Goal: Information Seeking & Learning: Learn about a topic

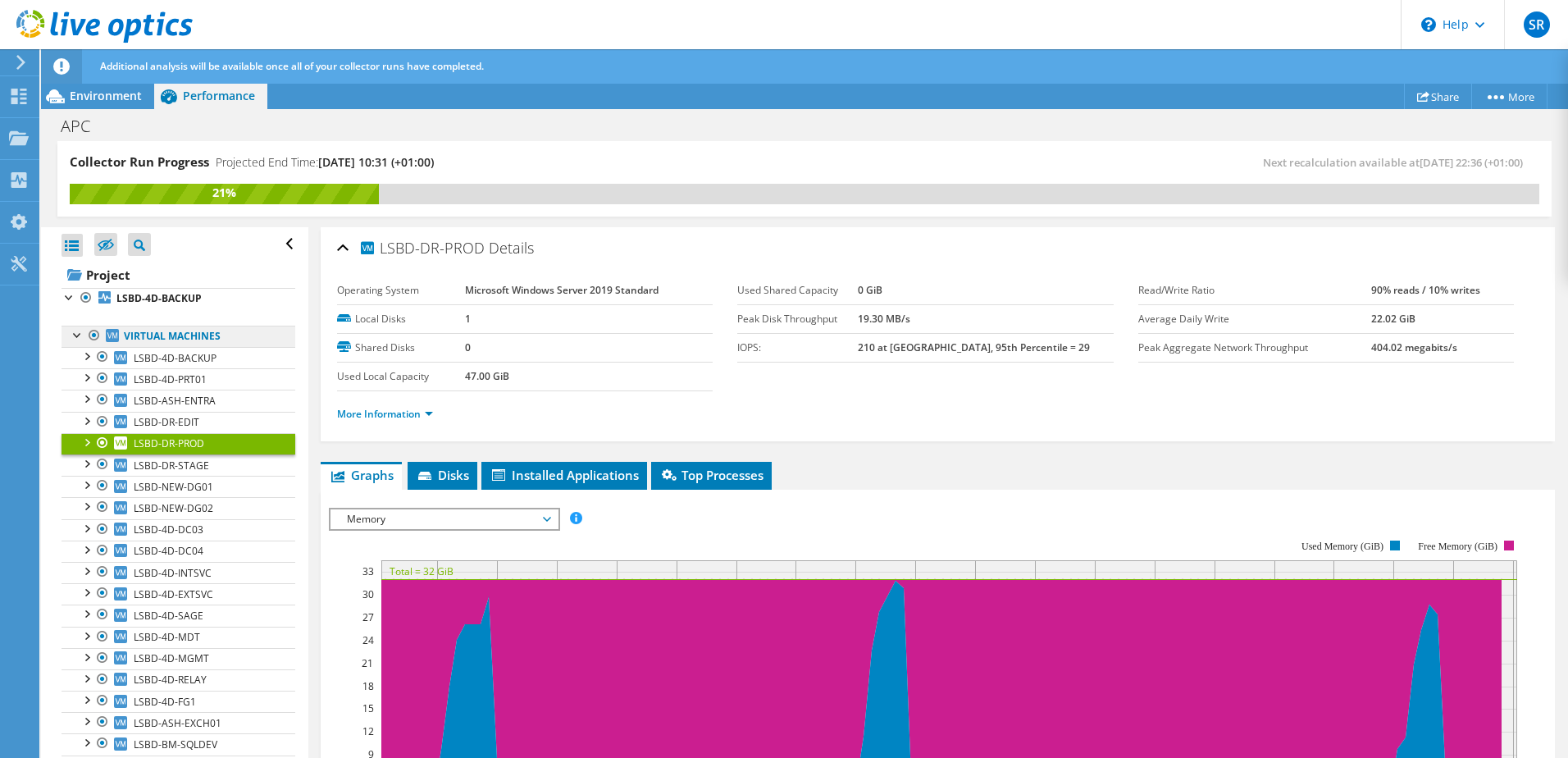
scroll to position [246, 0]
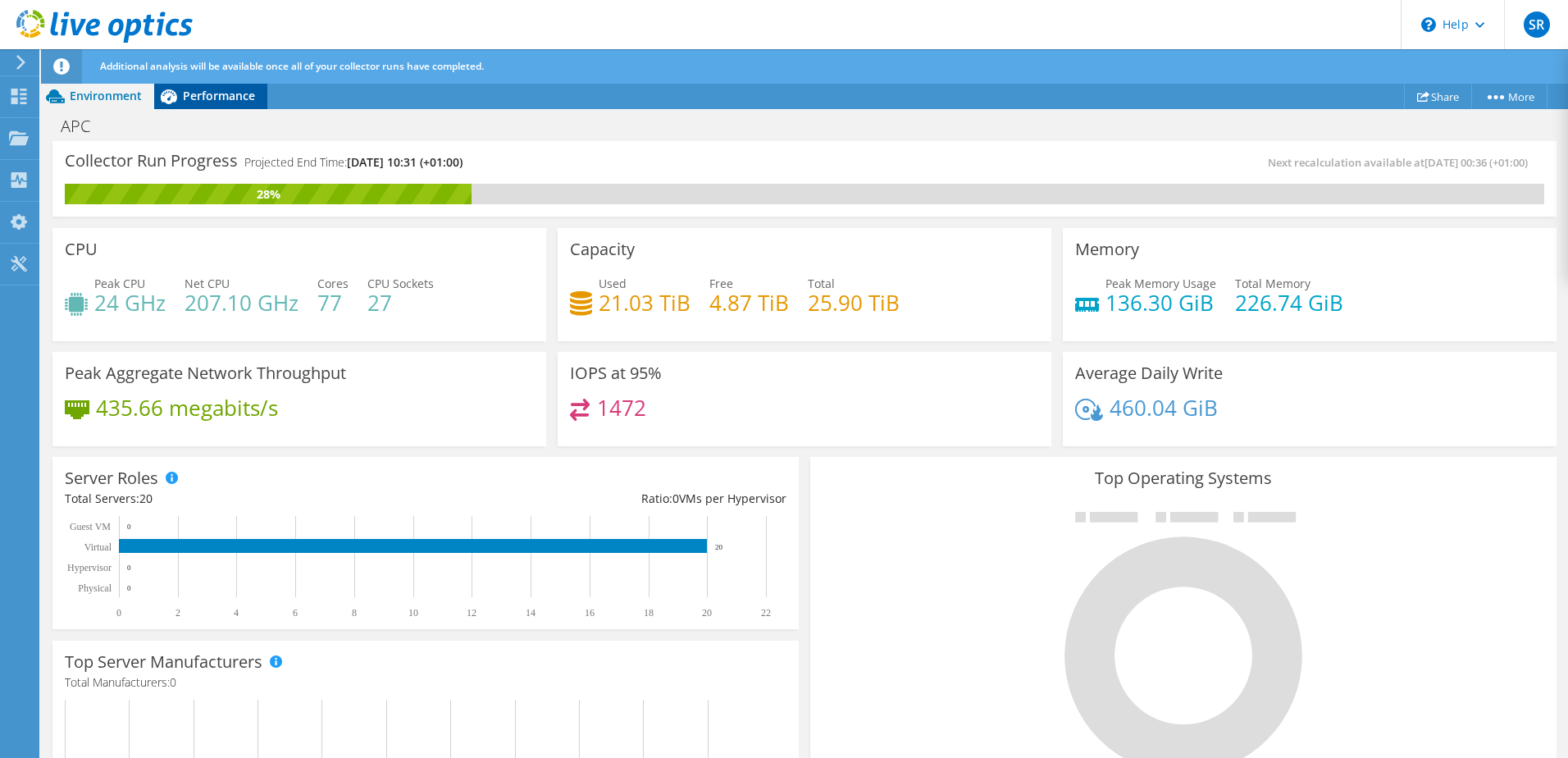
click at [219, 93] on span "Performance" at bounding box center [218, 95] width 72 height 16
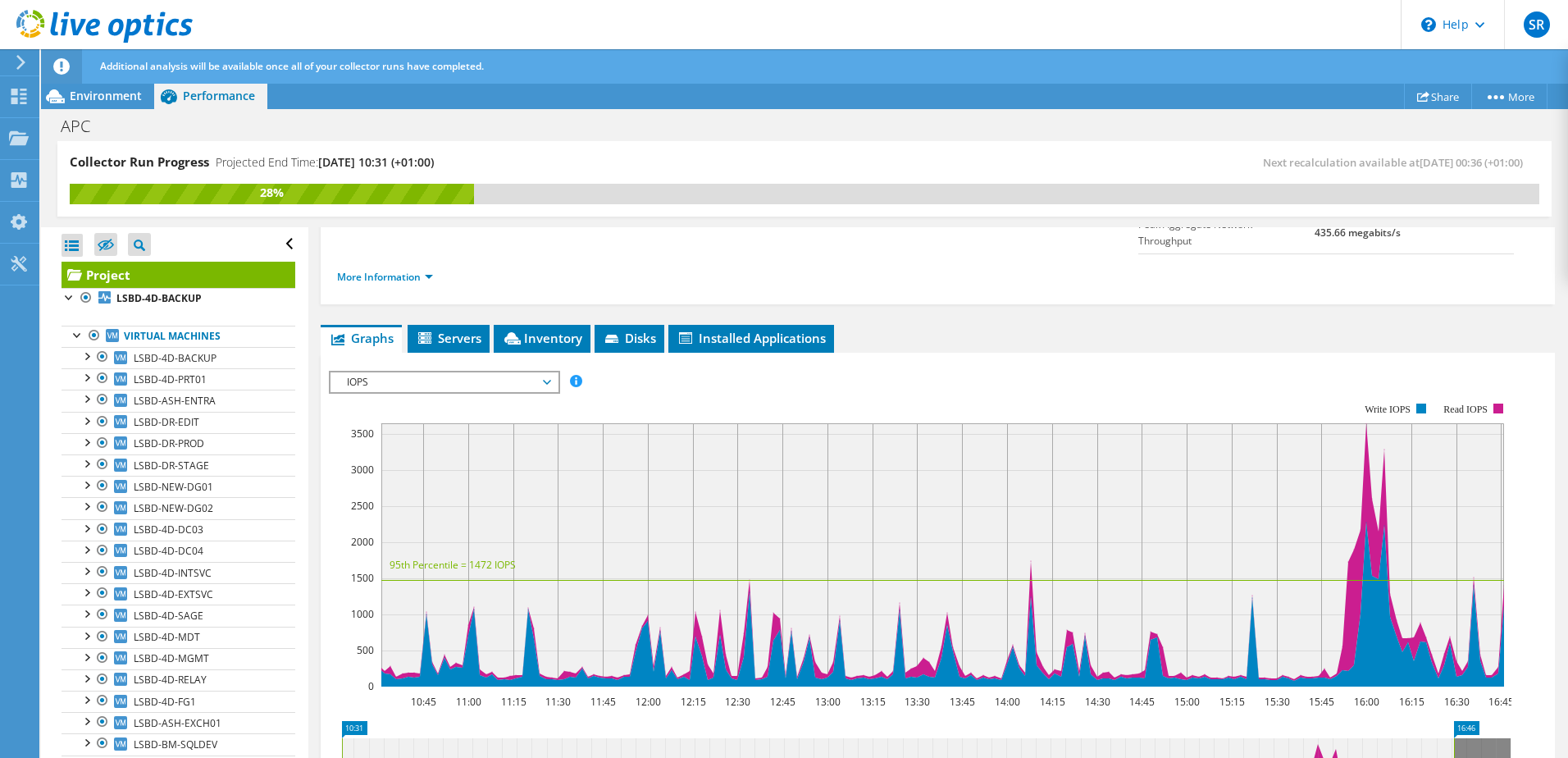
scroll to position [246, 0]
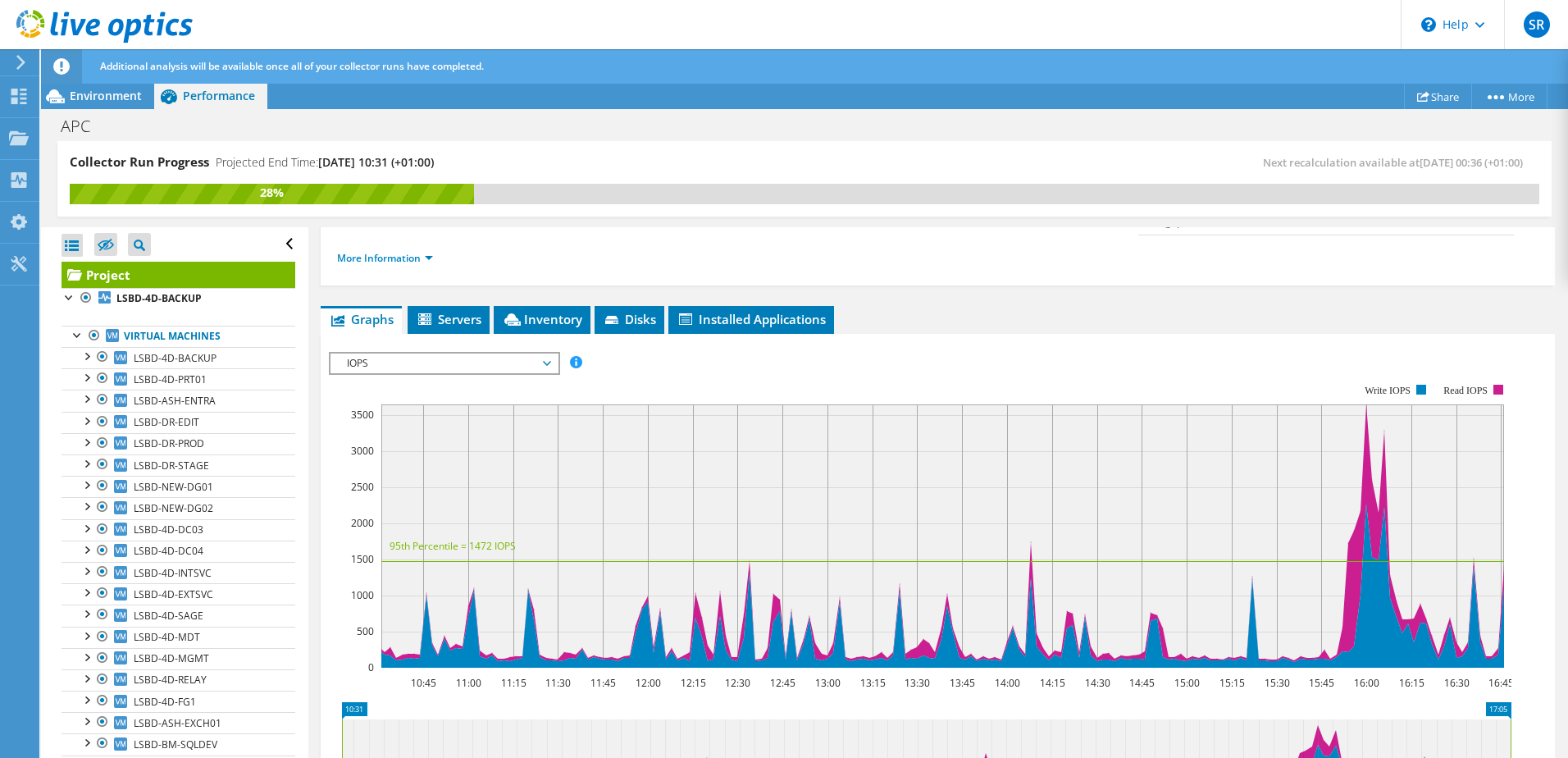
drag, startPoint x: 1453, startPoint y: 708, endPoint x: 1546, endPoint y: 700, distance: 93.3
click at [1546, 700] on div "Project Details Prepared for: [PERSON_NAME], [PERSON_NAME][EMAIL_ADDRESS][PERSO…" at bounding box center [938, 503] width 1258 height 1044
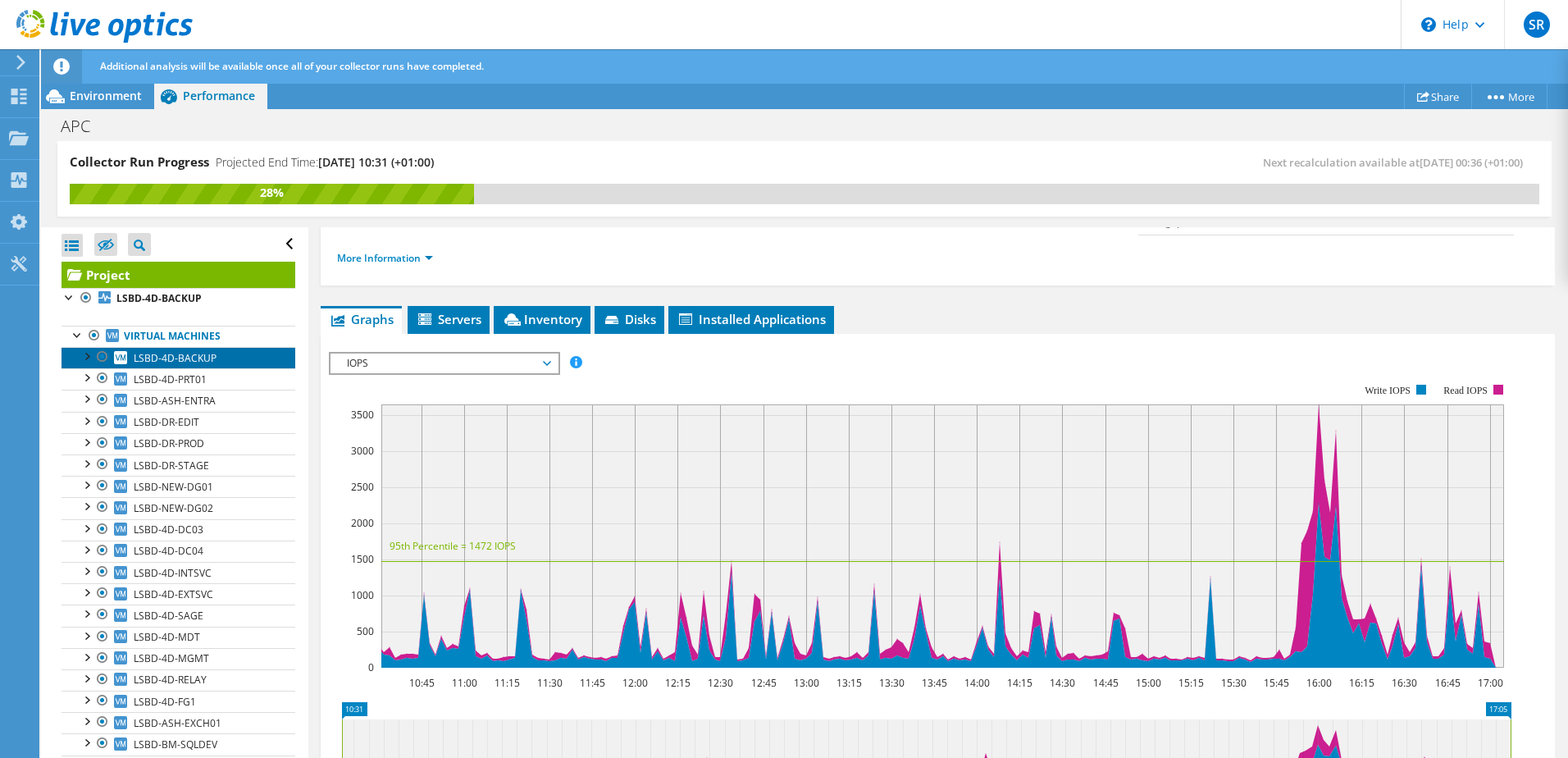
click at [185, 356] on span "LSBD-4D-BACKUP" at bounding box center [175, 358] width 83 height 14
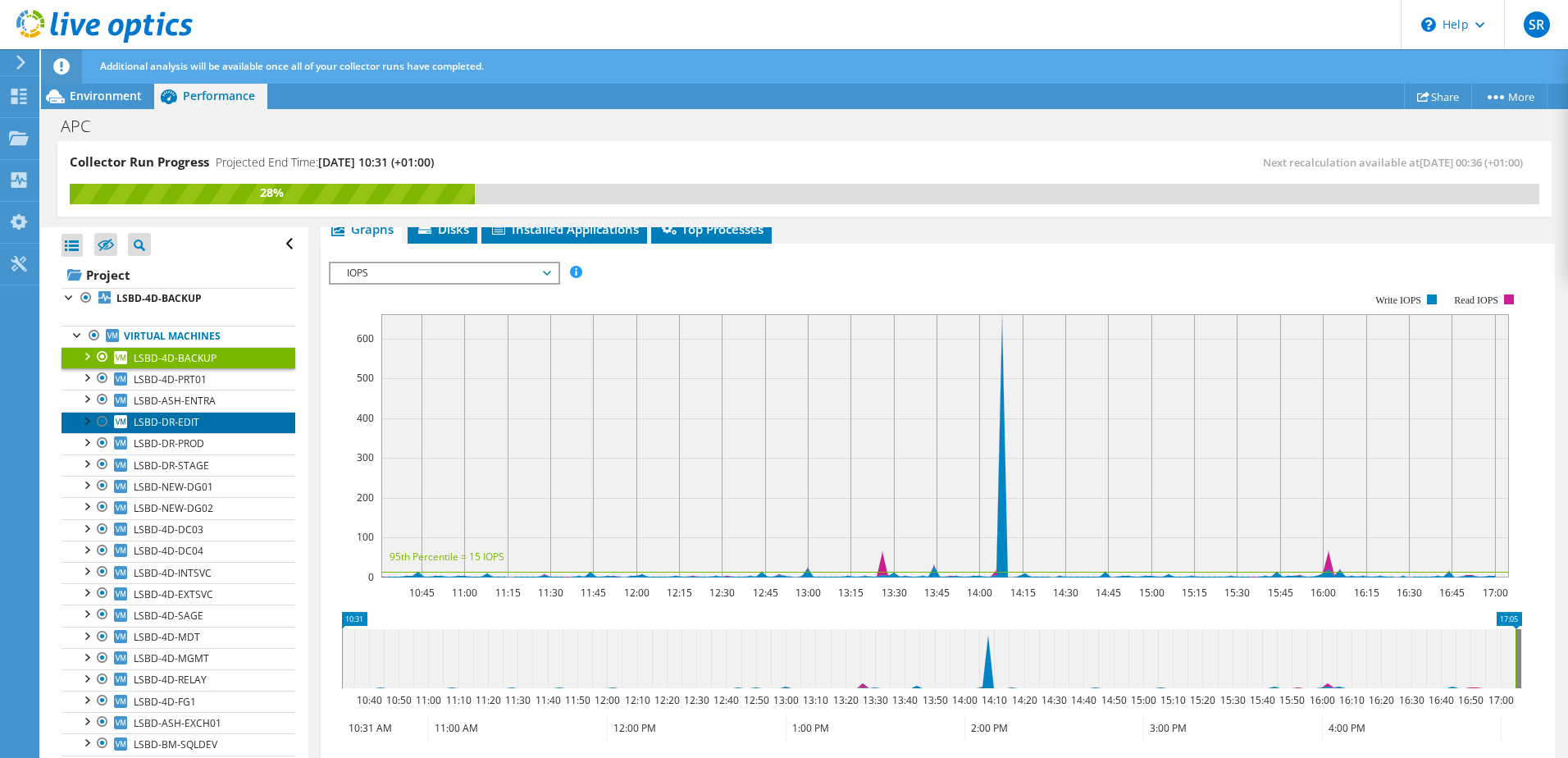
click at [168, 426] on span "LSBD-DR-EDIT" at bounding box center [166, 422] width 66 height 14
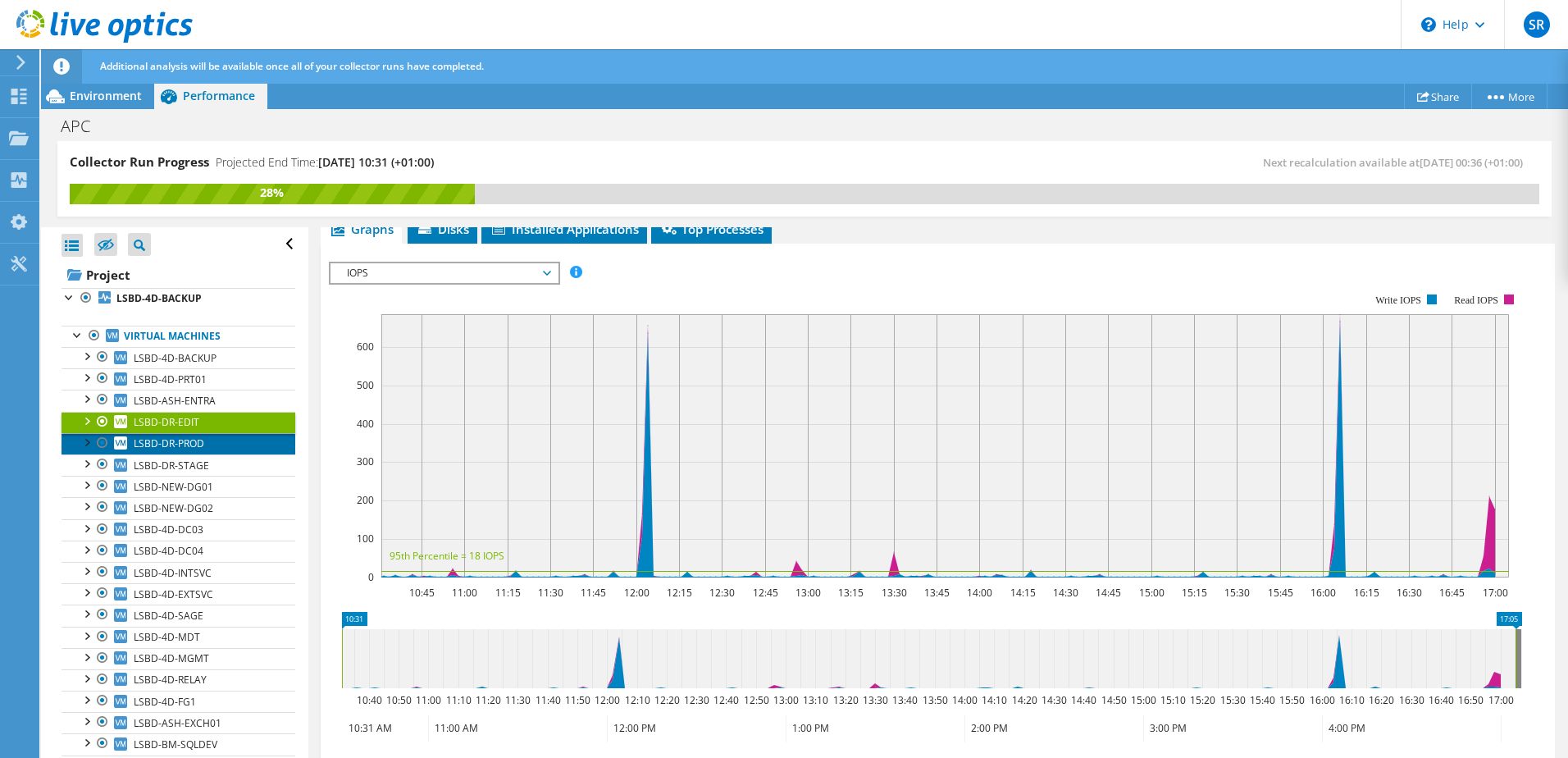
click at [170, 444] on span "LSBD-DR-PROD" at bounding box center [169, 443] width 71 height 14
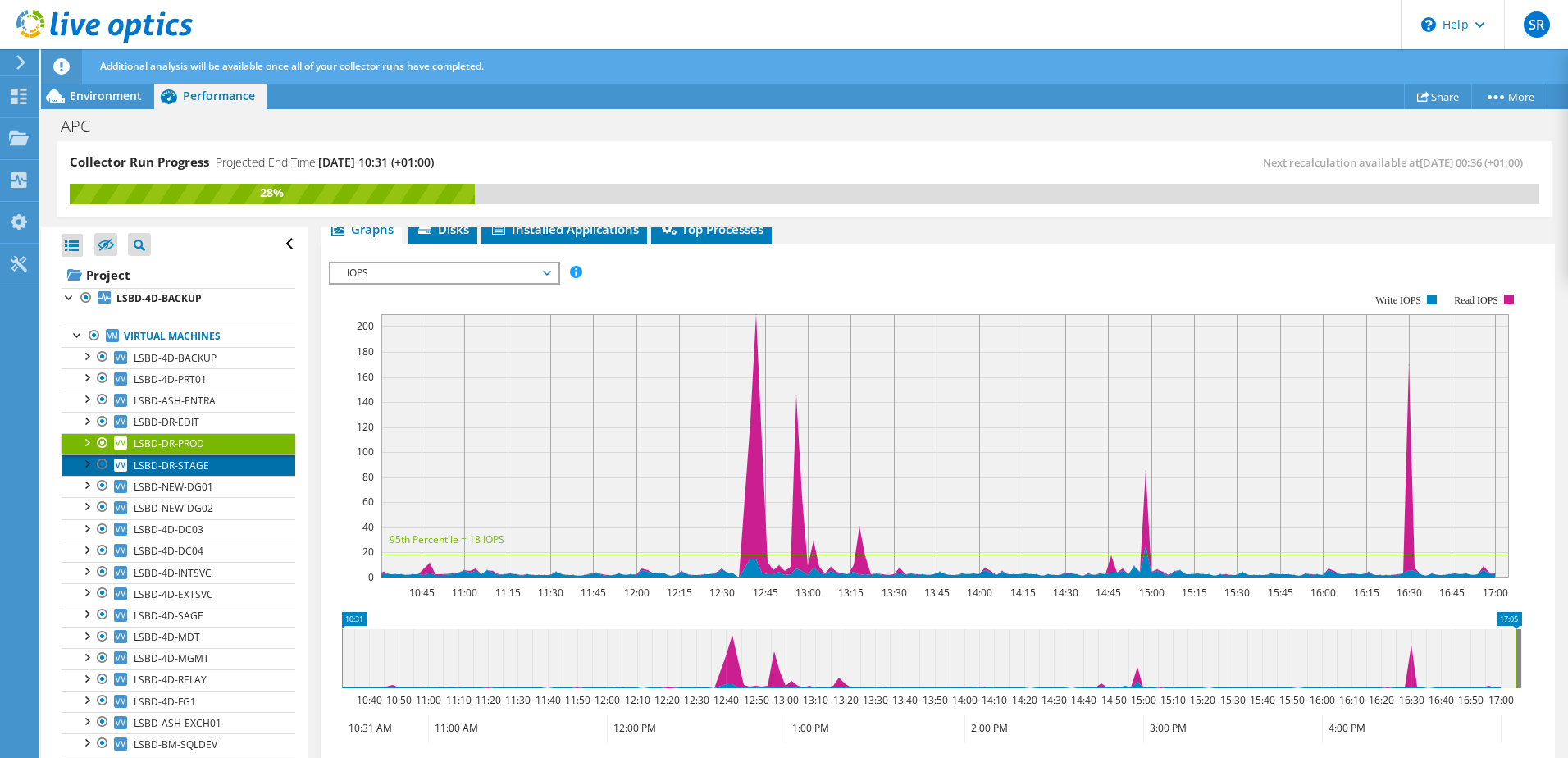
click at [166, 461] on span "LSBD-DR-STAGE" at bounding box center [171, 465] width 76 height 14
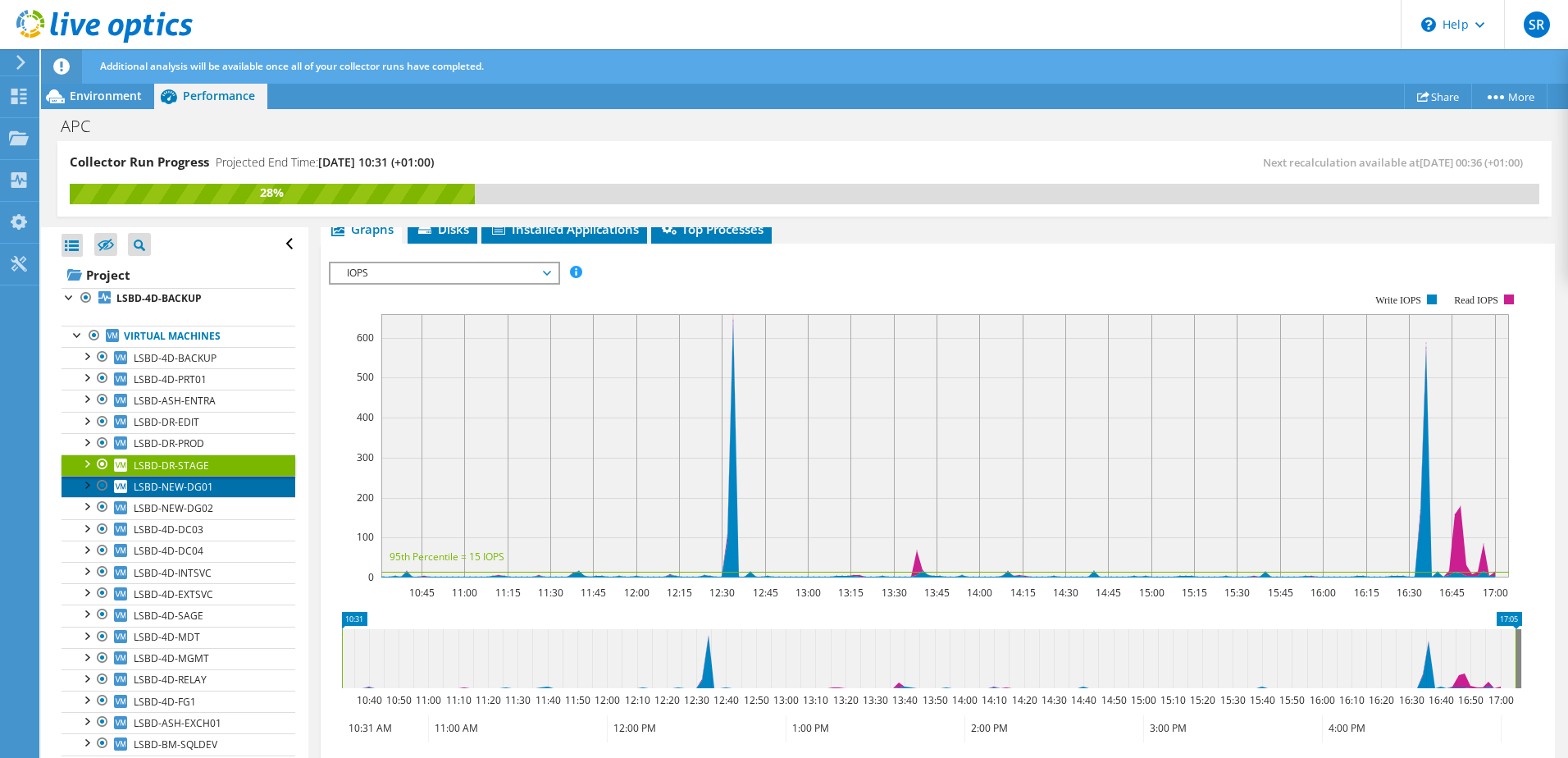
click at [164, 480] on span "LSBD-NEW-DG01" at bounding box center [173, 487] width 80 height 14
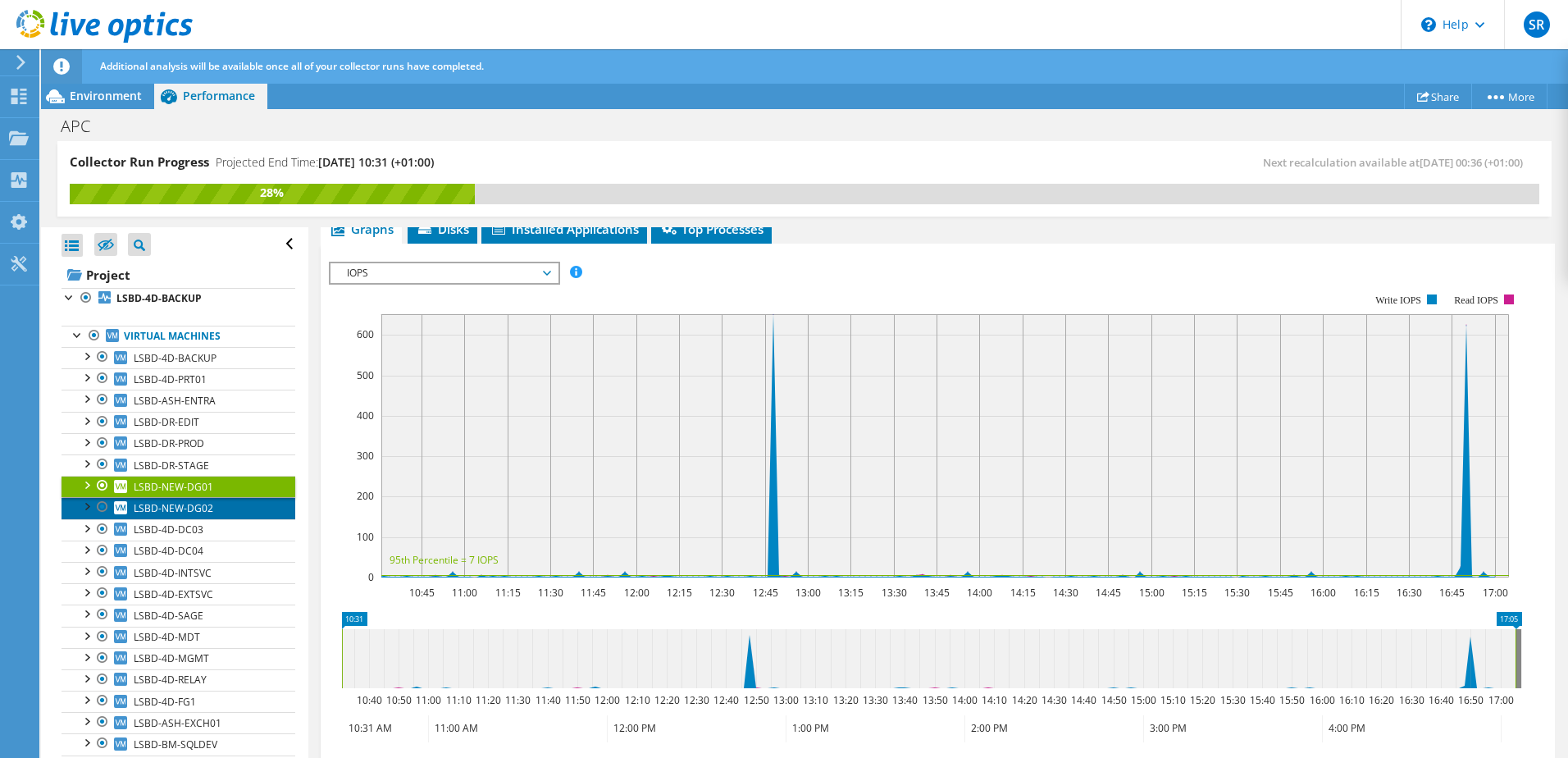
click at [171, 501] on span "LSBD-NEW-DG02" at bounding box center [173, 508] width 80 height 14
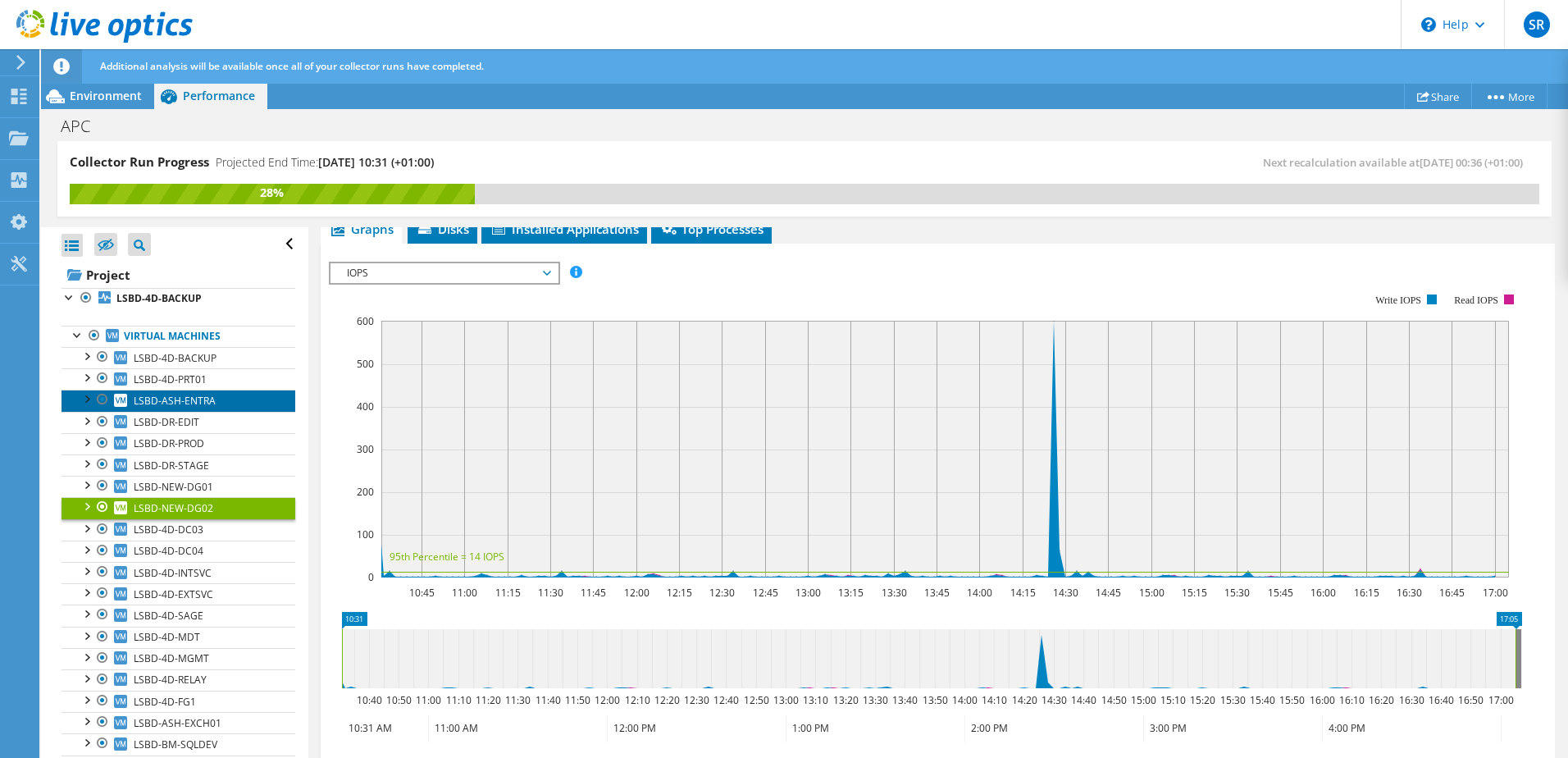
click at [184, 397] on span "LSBD-ASH-ENTRA" at bounding box center [174, 400] width 82 height 14
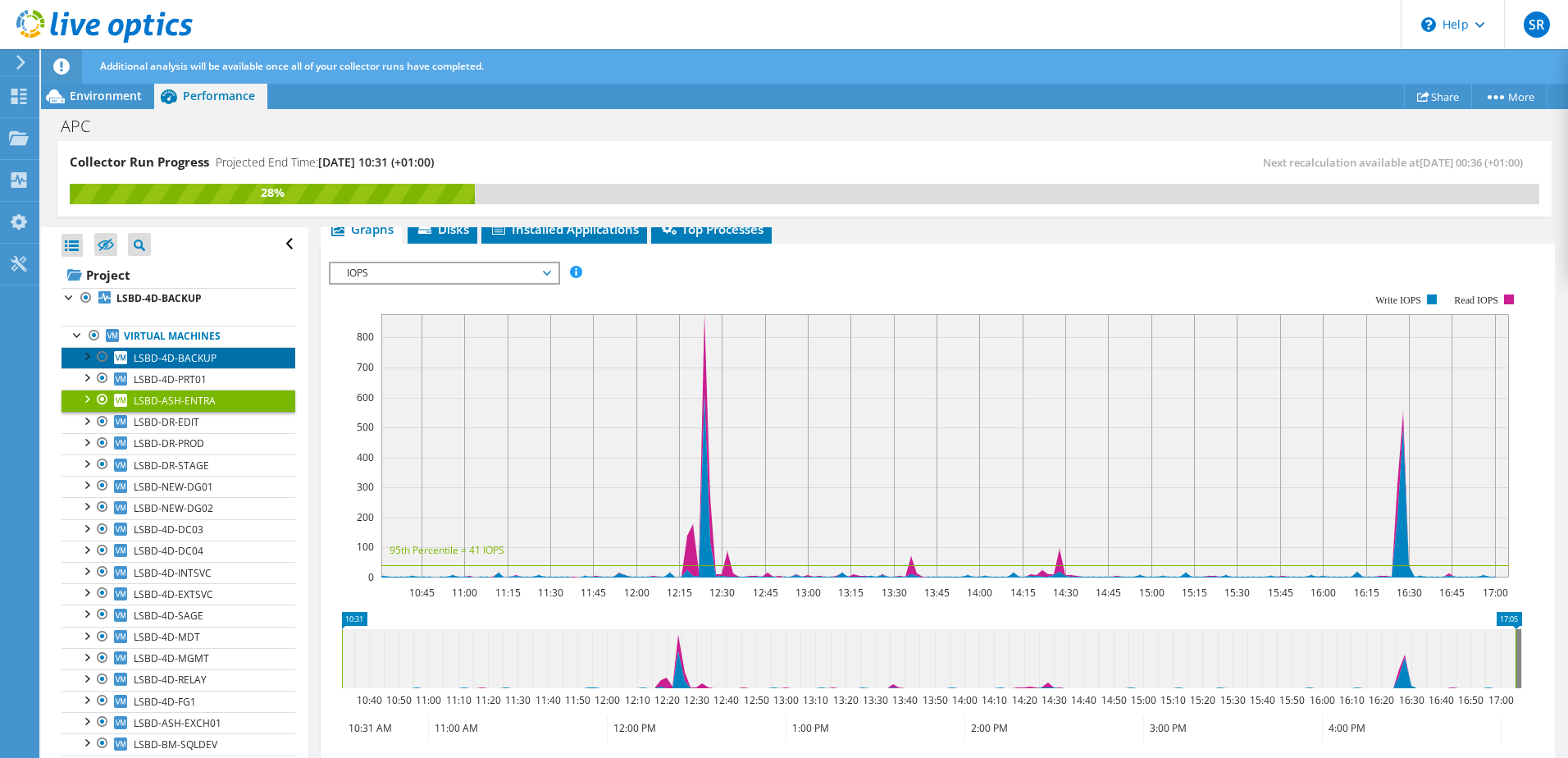
click at [171, 364] on span "LSBD-4D-BACKUP" at bounding box center [175, 358] width 83 height 14
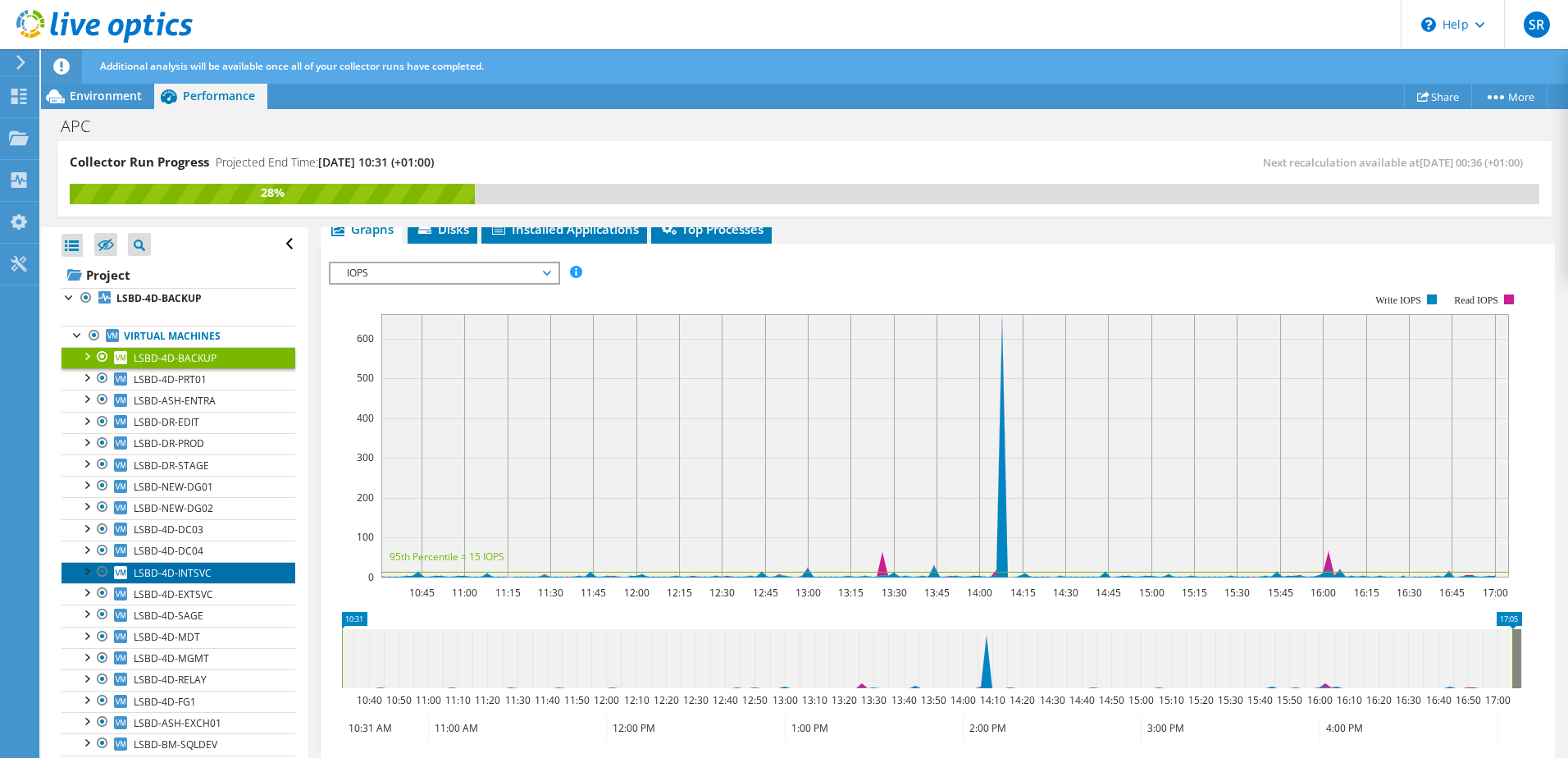
click at [176, 578] on span "LSBD-4D-INTSVC" at bounding box center [172, 573] width 78 height 14
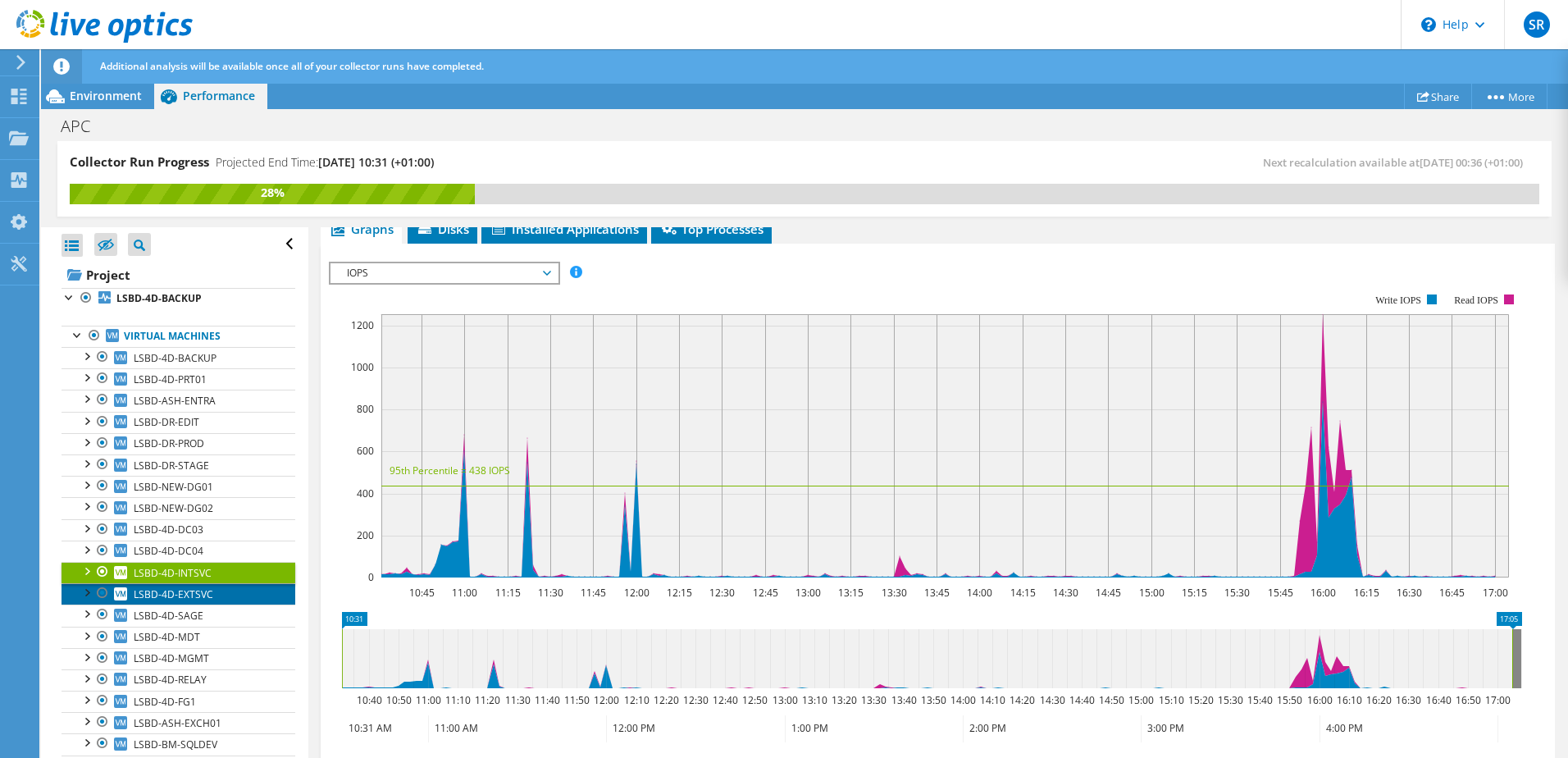
click at [165, 594] on span "LSBD-4D-EXTSVC" at bounding box center [173, 594] width 80 height 14
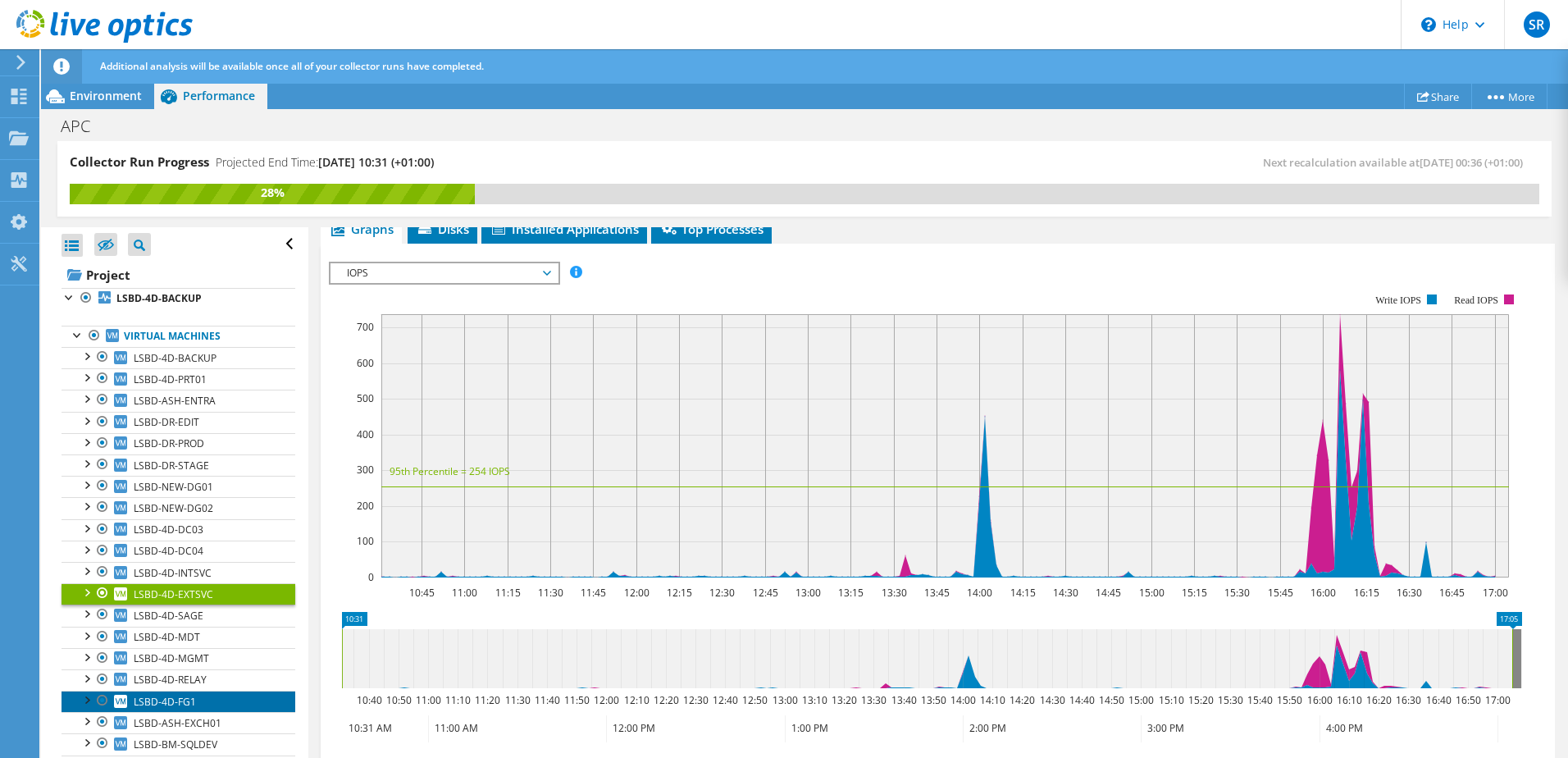
click at [166, 703] on span "LSBD-4D-FG1" at bounding box center [164, 702] width 62 height 14
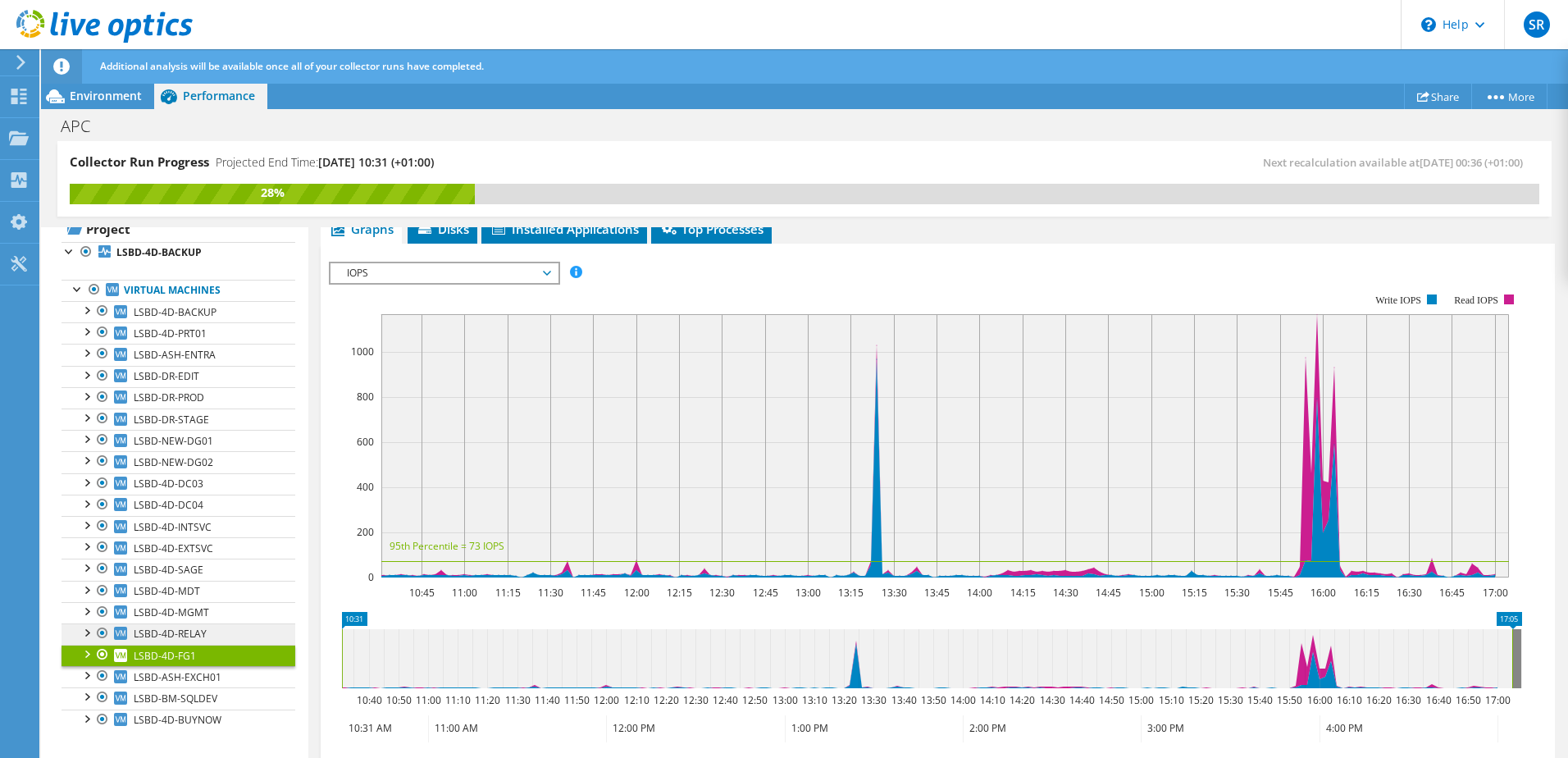
scroll to position [53, 0]
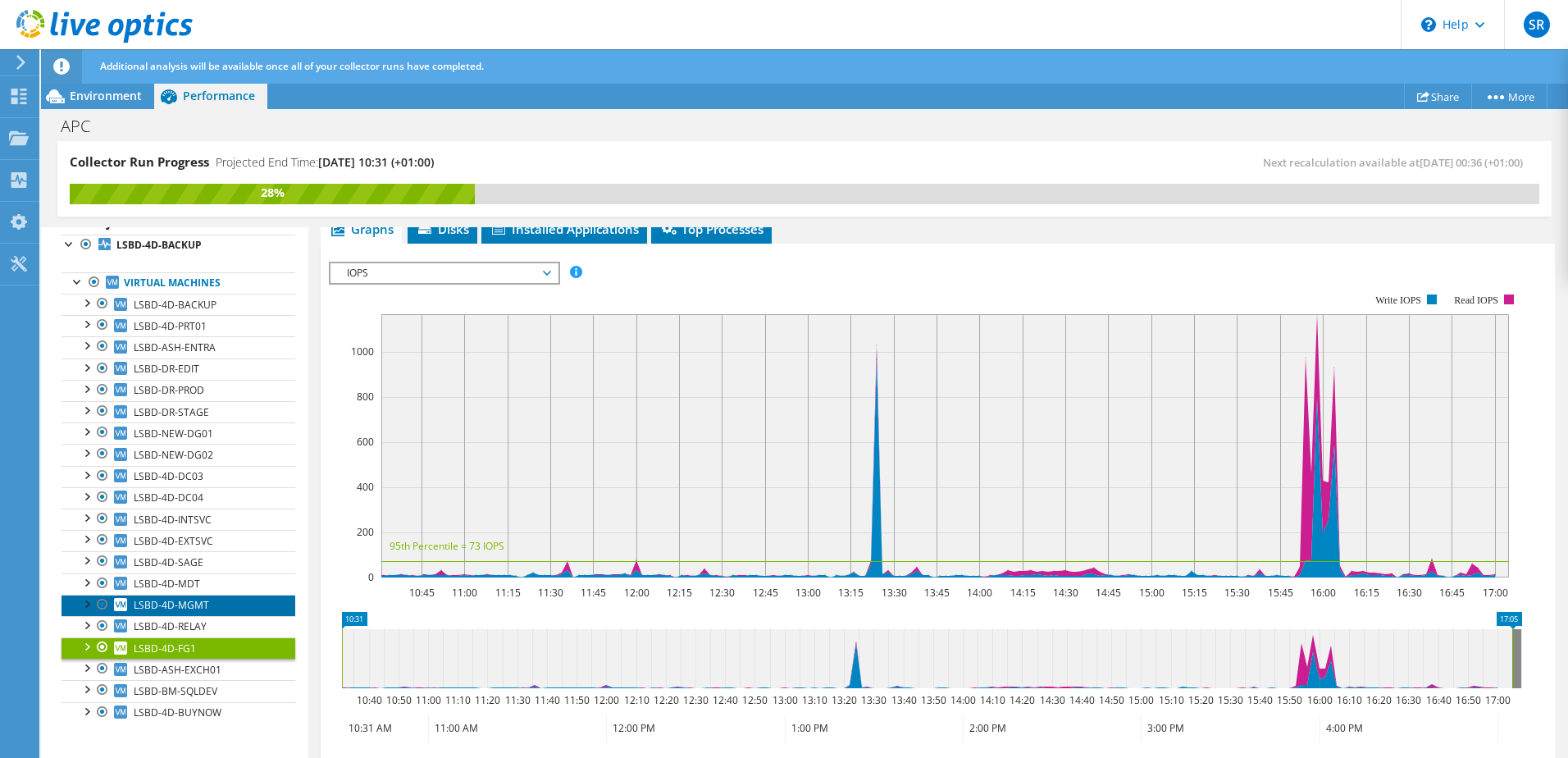
click at [177, 607] on span "LSBD-4D-MGMT" at bounding box center [171, 605] width 76 height 14
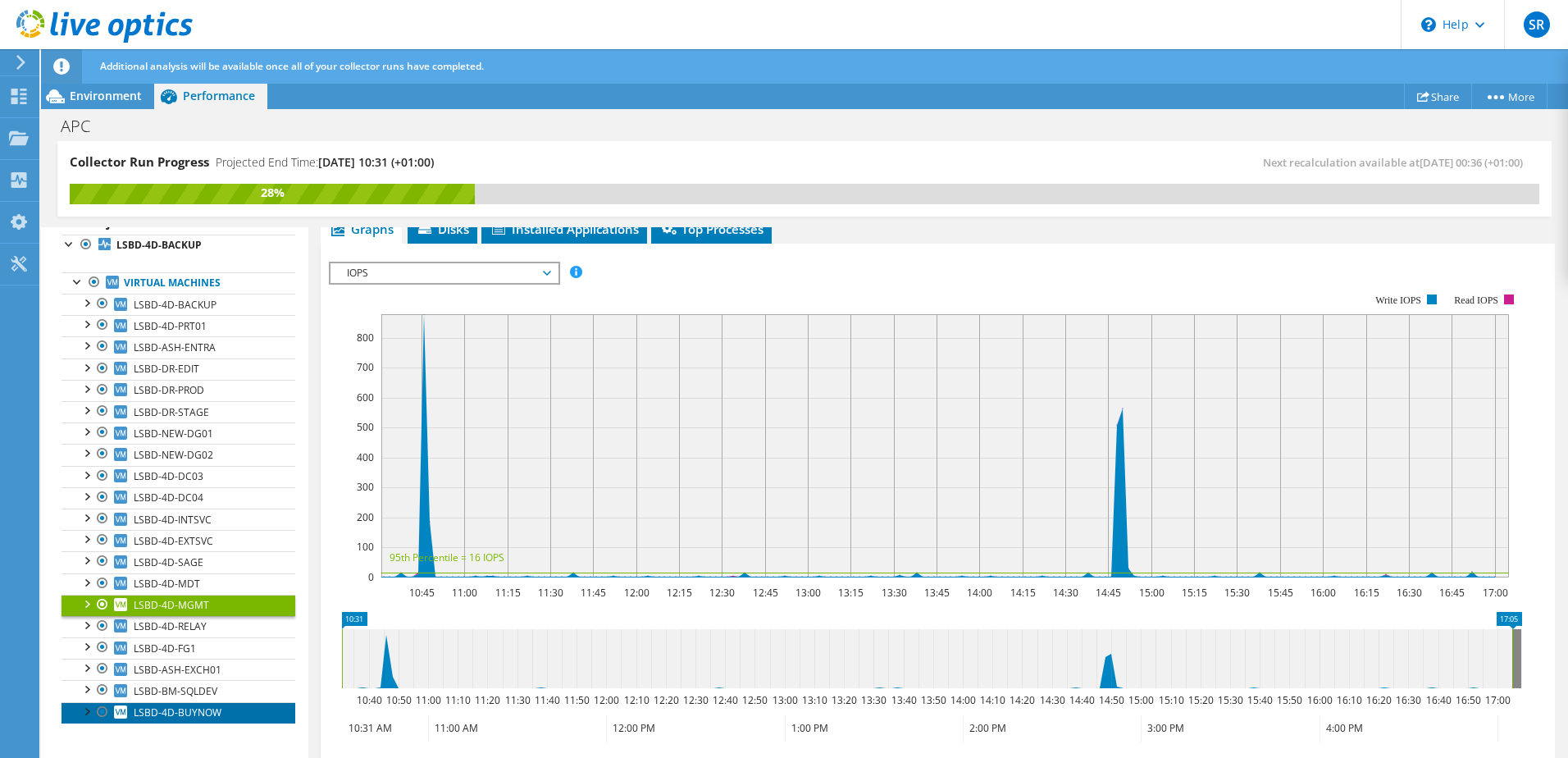
click at [172, 708] on span "LSBD-4D-BUYNOW" at bounding box center [177, 712] width 87 height 14
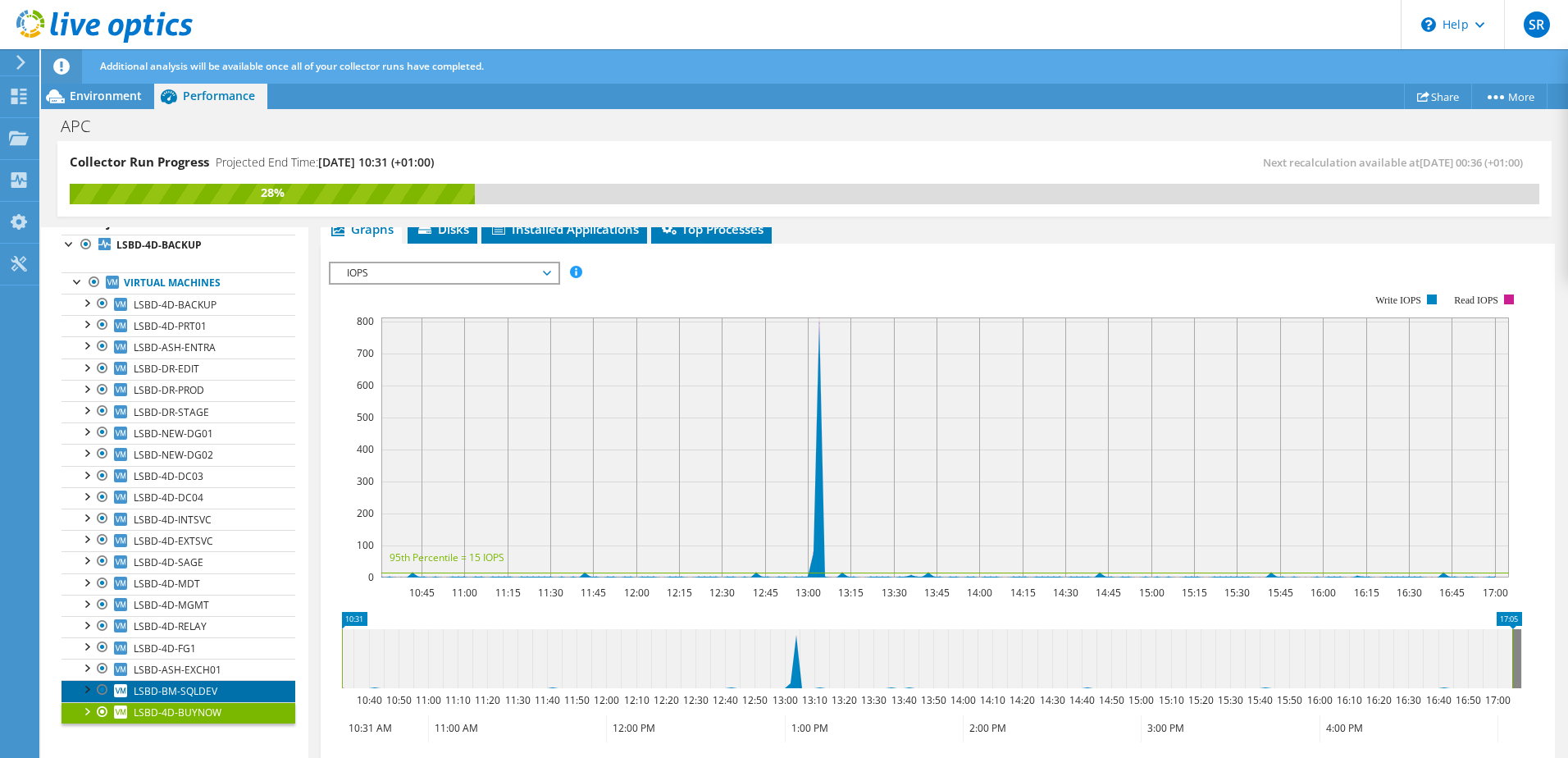
click at [175, 687] on span "LSBD-BM-SQLDEV" at bounding box center [175, 691] width 84 height 14
